Goal: Task Accomplishment & Management: Manage account settings

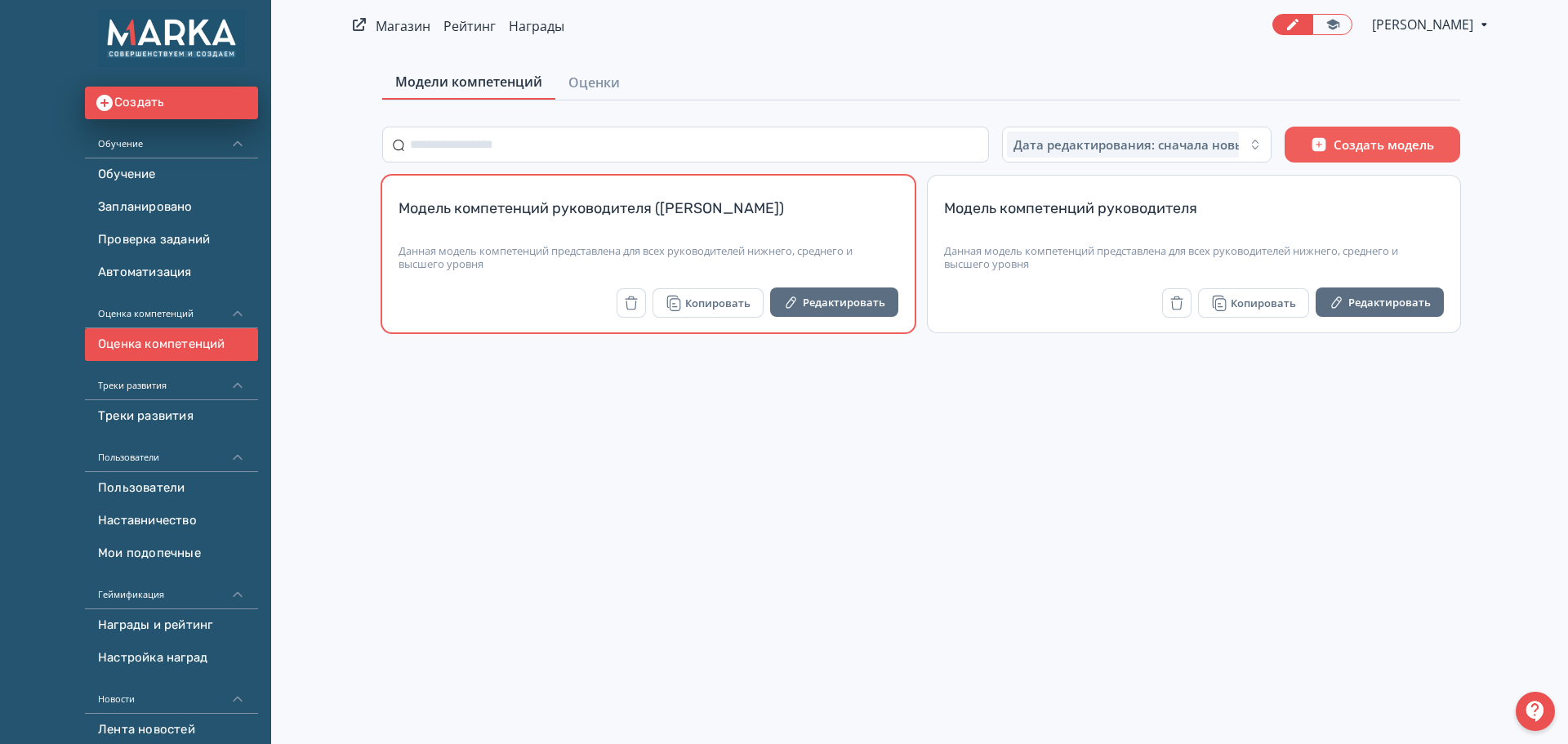
click at [706, 206] on div "Модель компетенций руководителя (Митрофанова Гульчачак)" at bounding box center [648, 218] width 500 height 39
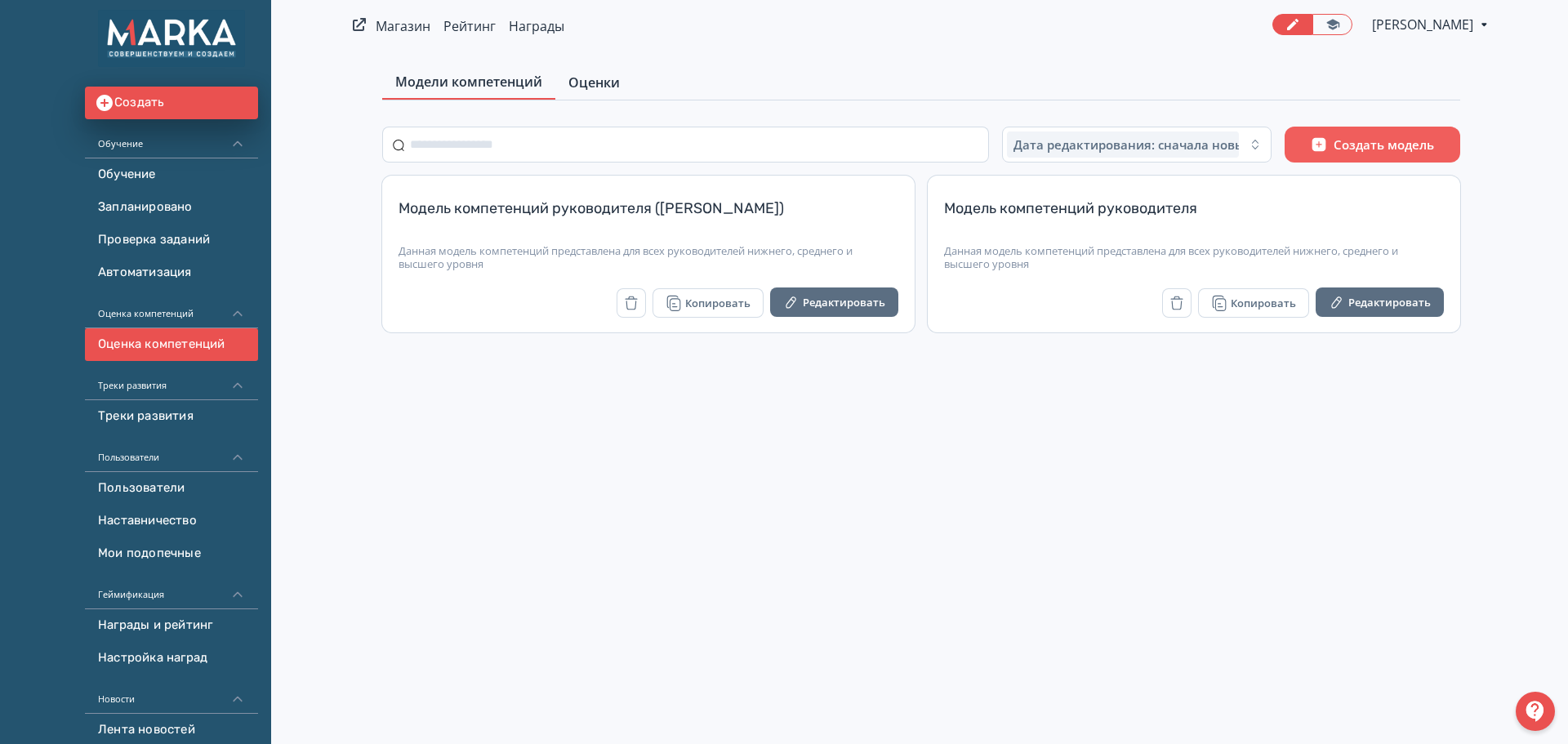
click at [596, 81] on span "Оценки" at bounding box center [594, 82] width 52 height 20
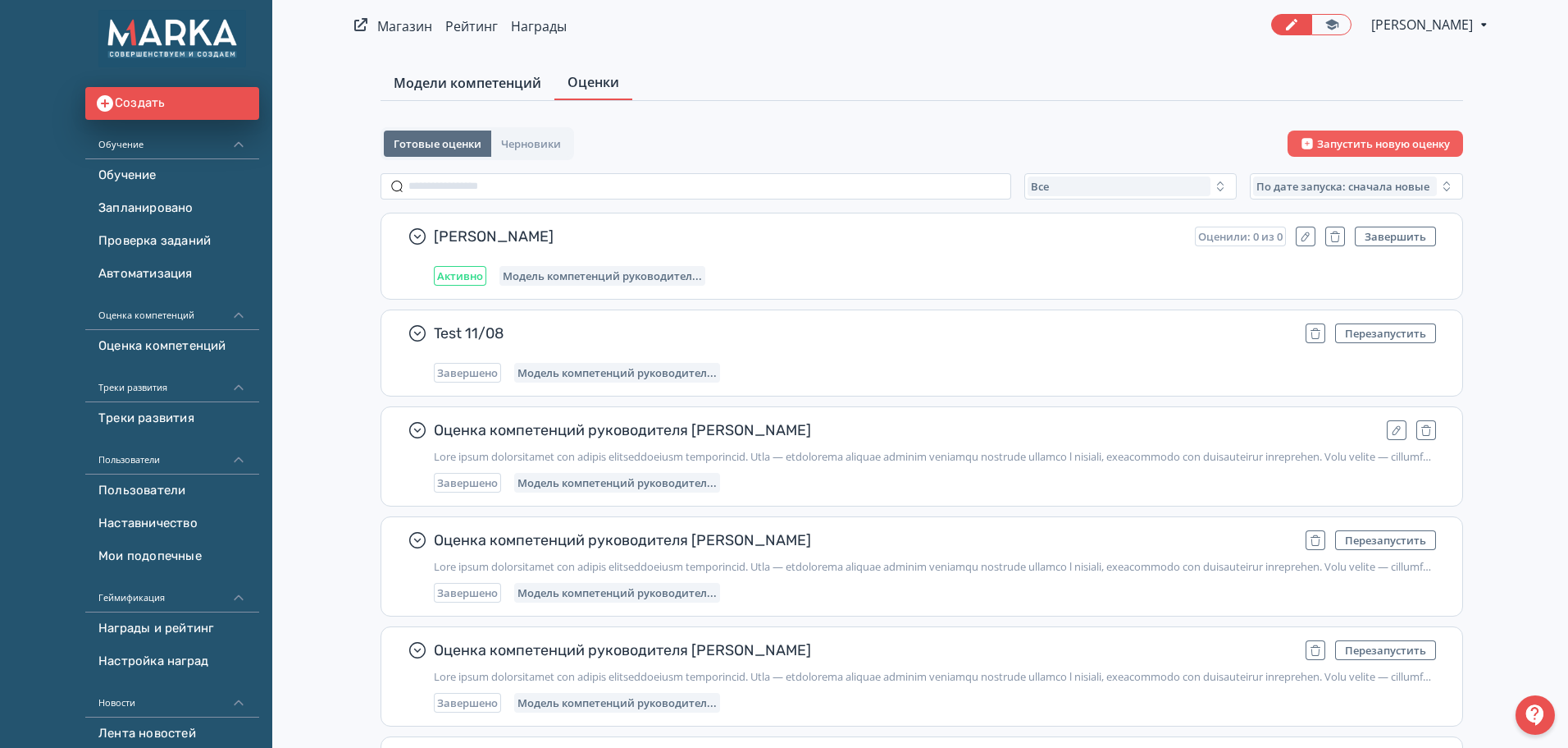
click at [469, 82] on span "Модели компетенций" at bounding box center [467, 83] width 148 height 20
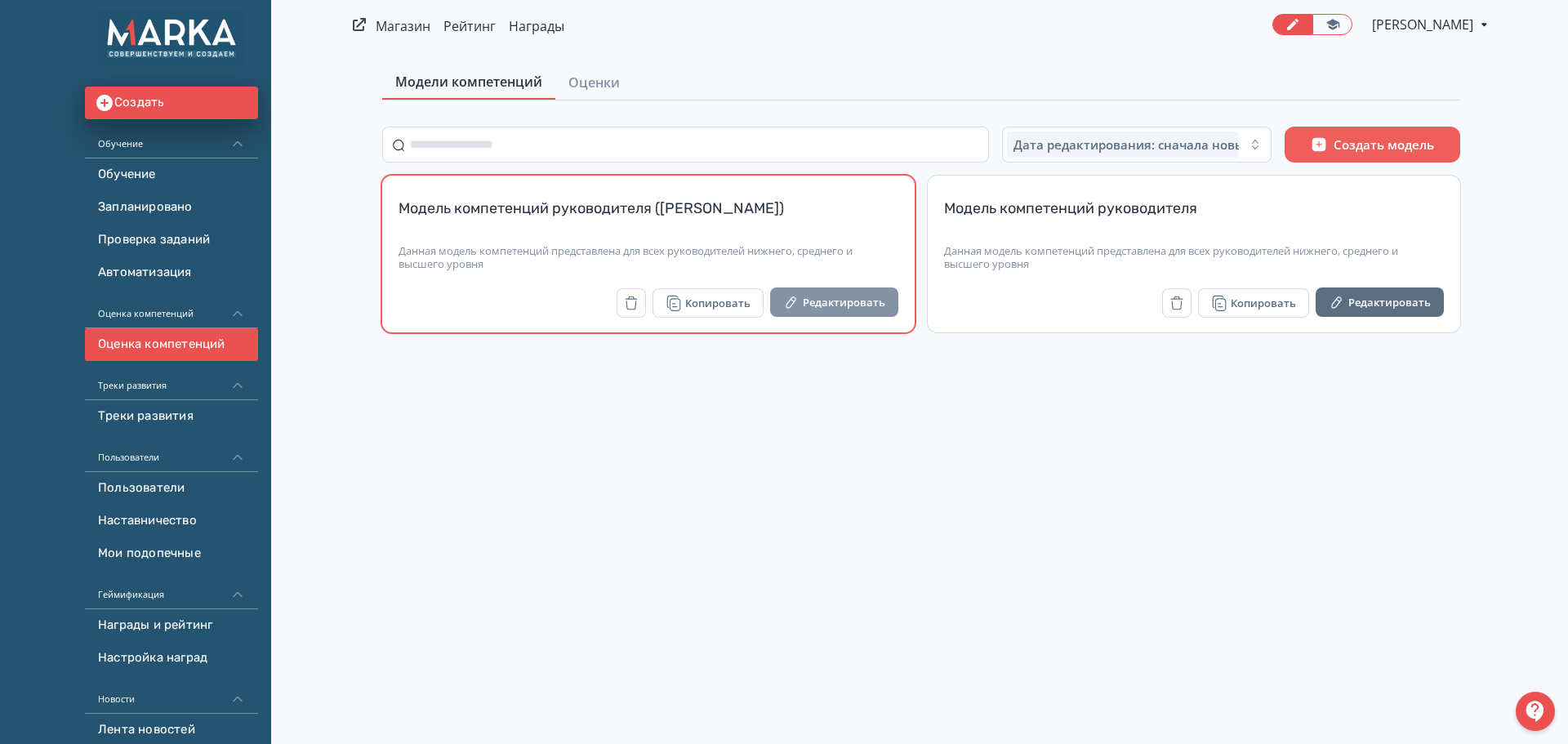
click at [852, 296] on button "Редактировать" at bounding box center [834, 302] width 128 height 29
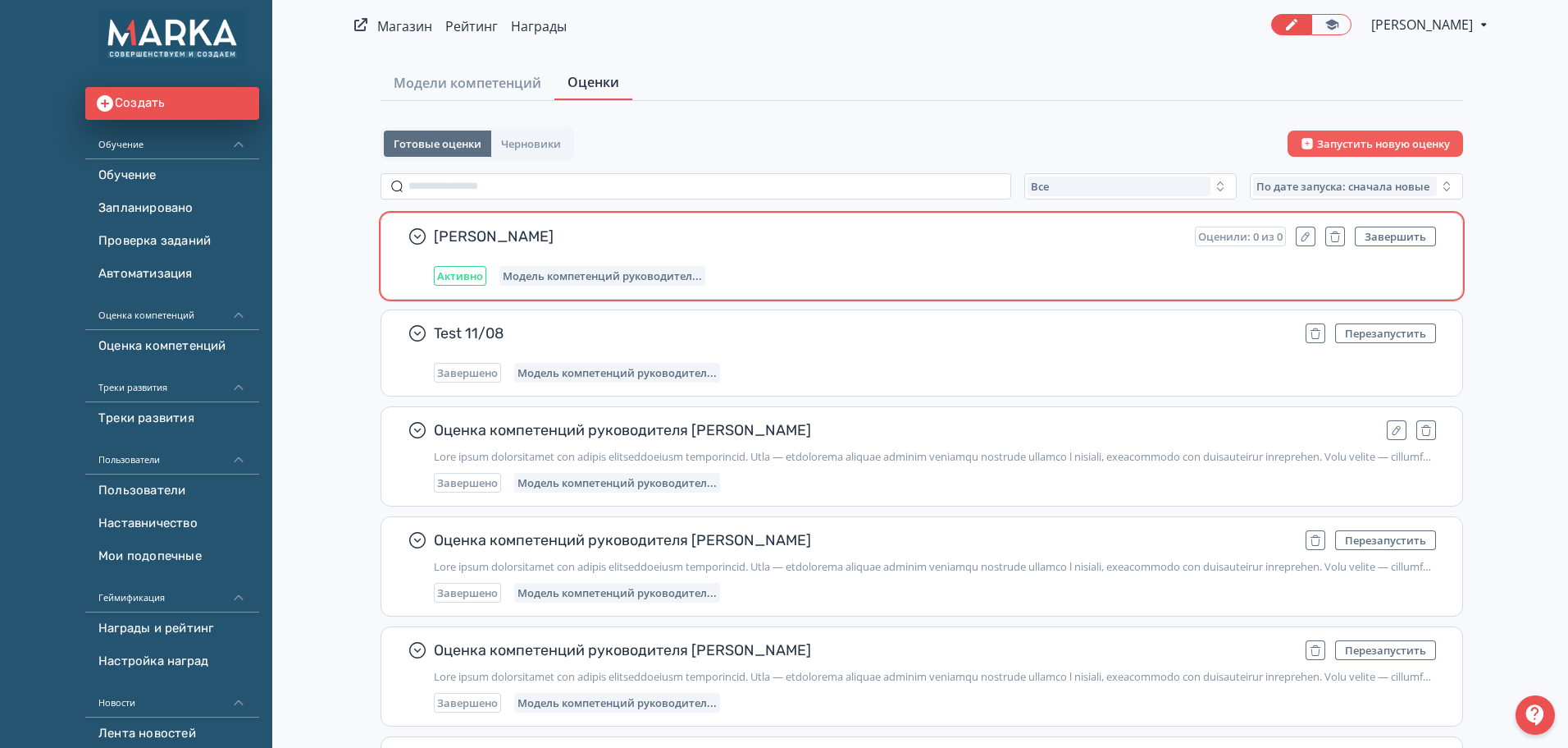
click at [616, 239] on span "[PERSON_NAME]" at bounding box center [807, 236] width 748 height 20
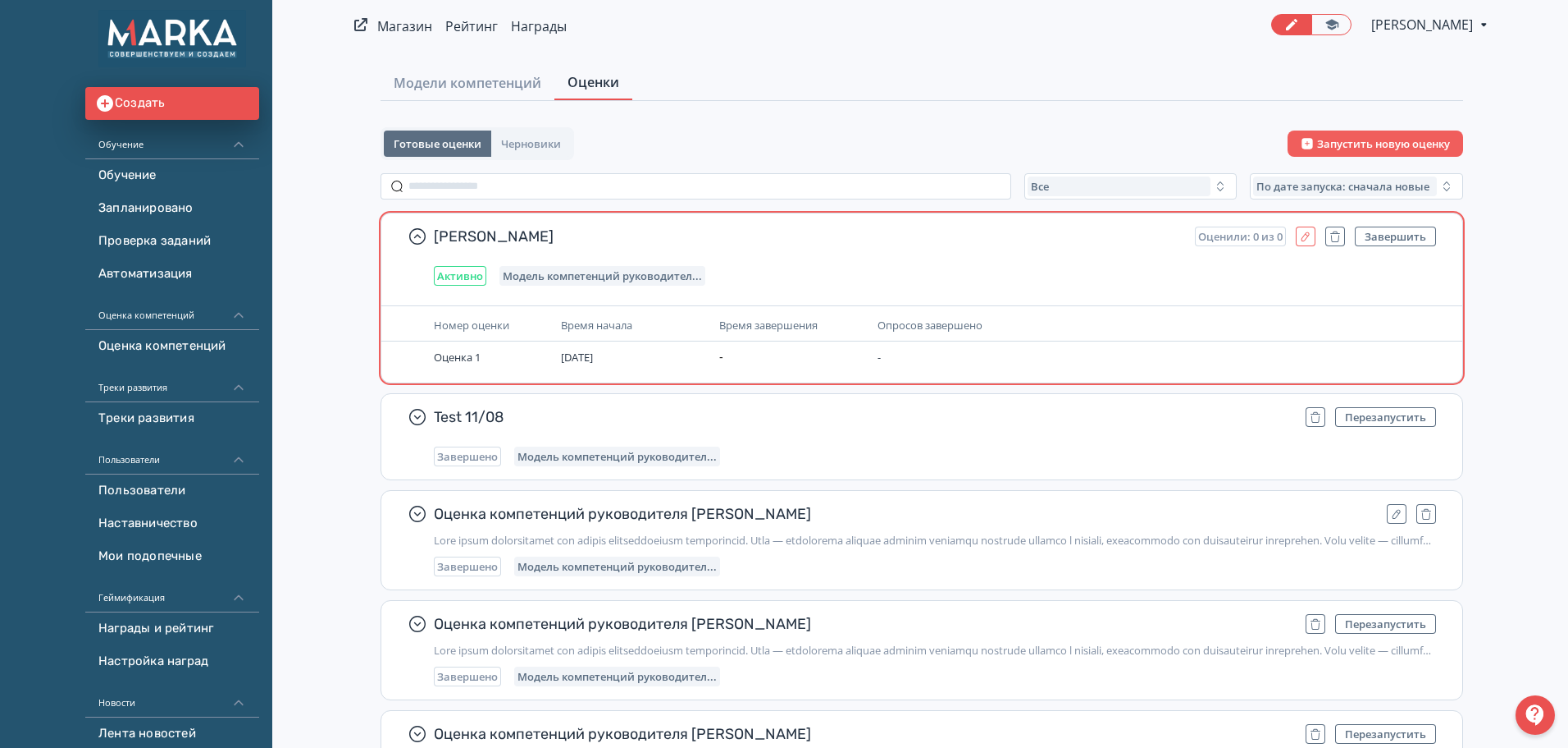
click at [1308, 239] on icon "button" at bounding box center [1305, 235] width 13 height 13
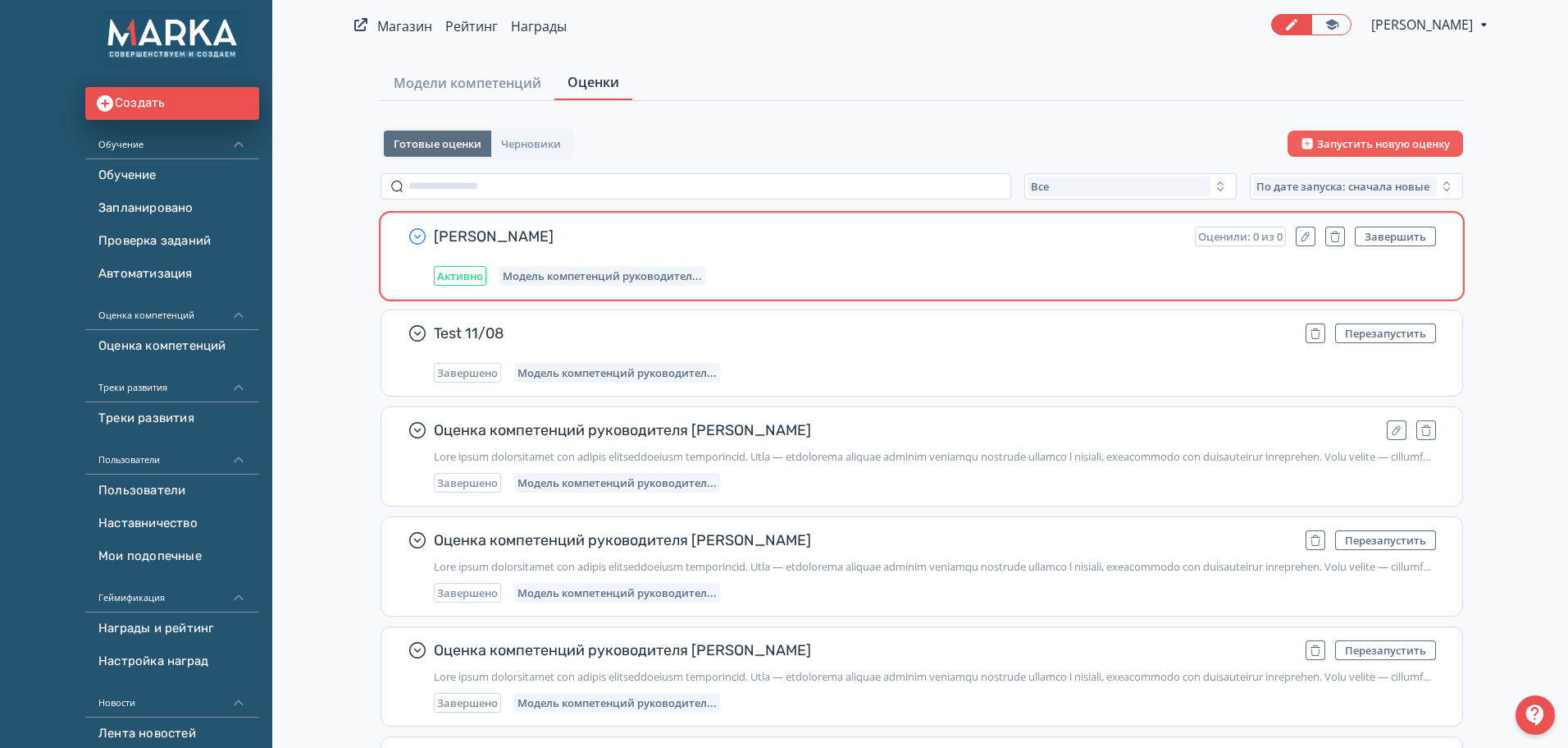
click at [416, 237] on icon "button" at bounding box center [417, 236] width 20 height 20
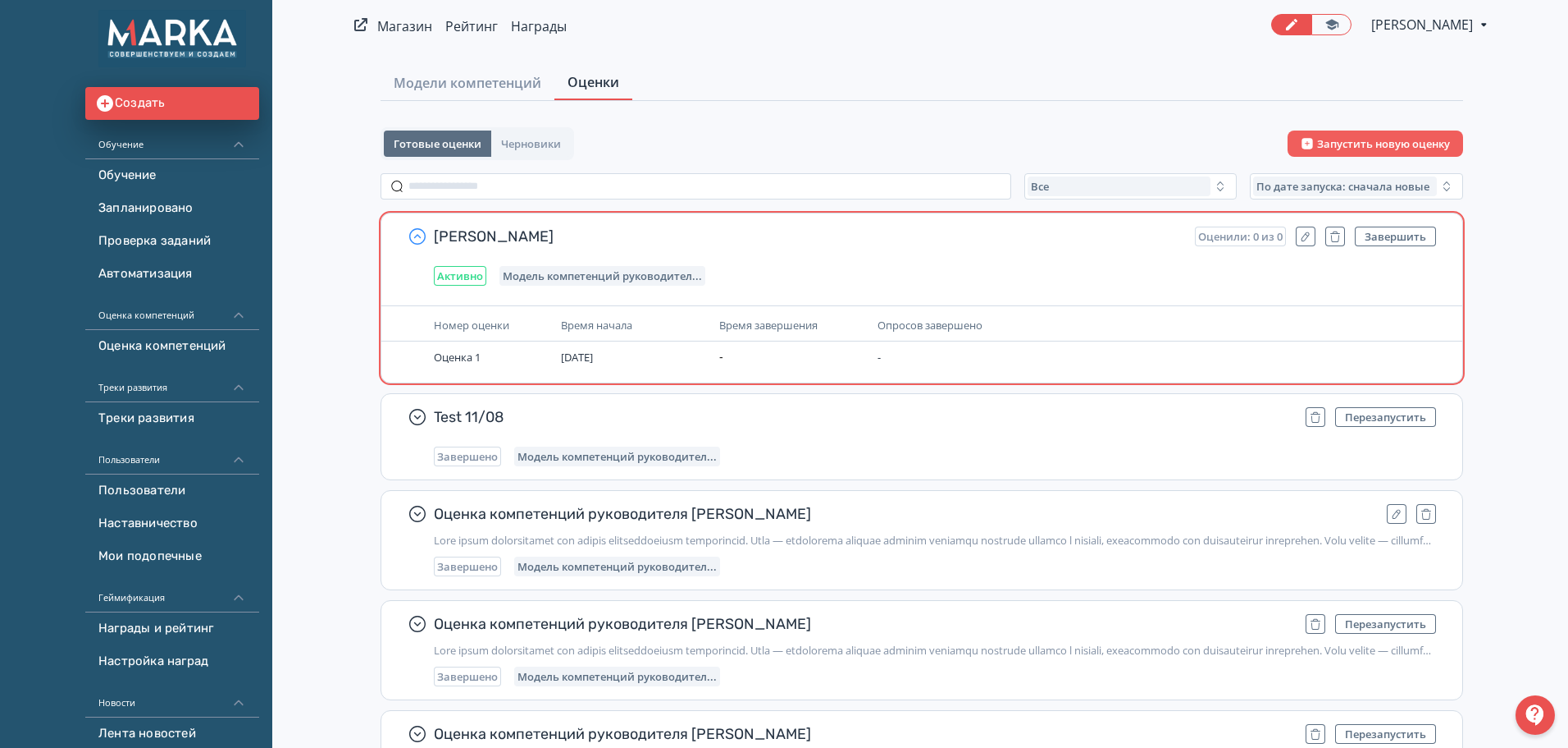
click at [416, 237] on icon "button" at bounding box center [418, 235] width 7 height 4
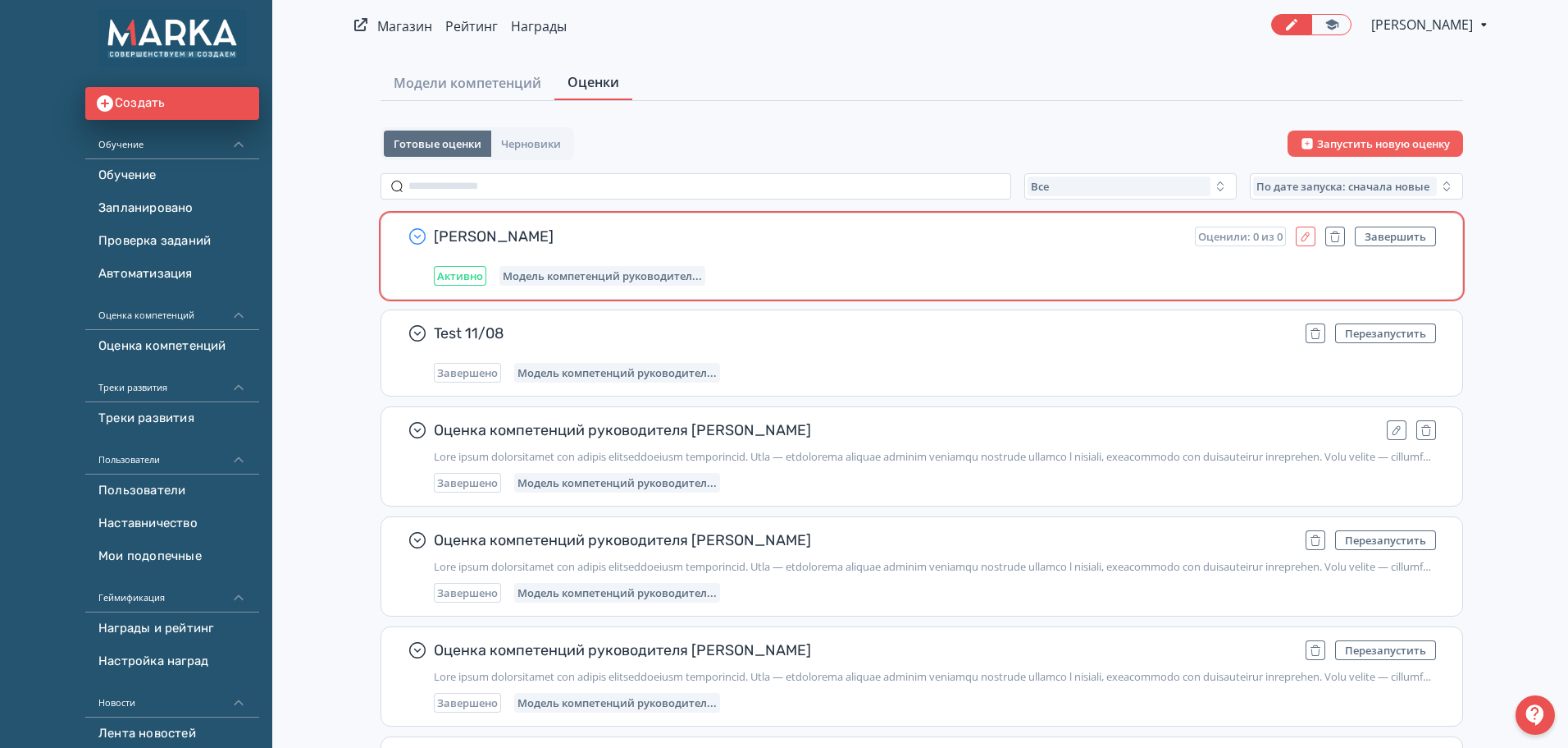
click at [1310, 234] on icon "button" at bounding box center [1305, 236] width 8 height 9
